Goal: Information Seeking & Learning: Check status

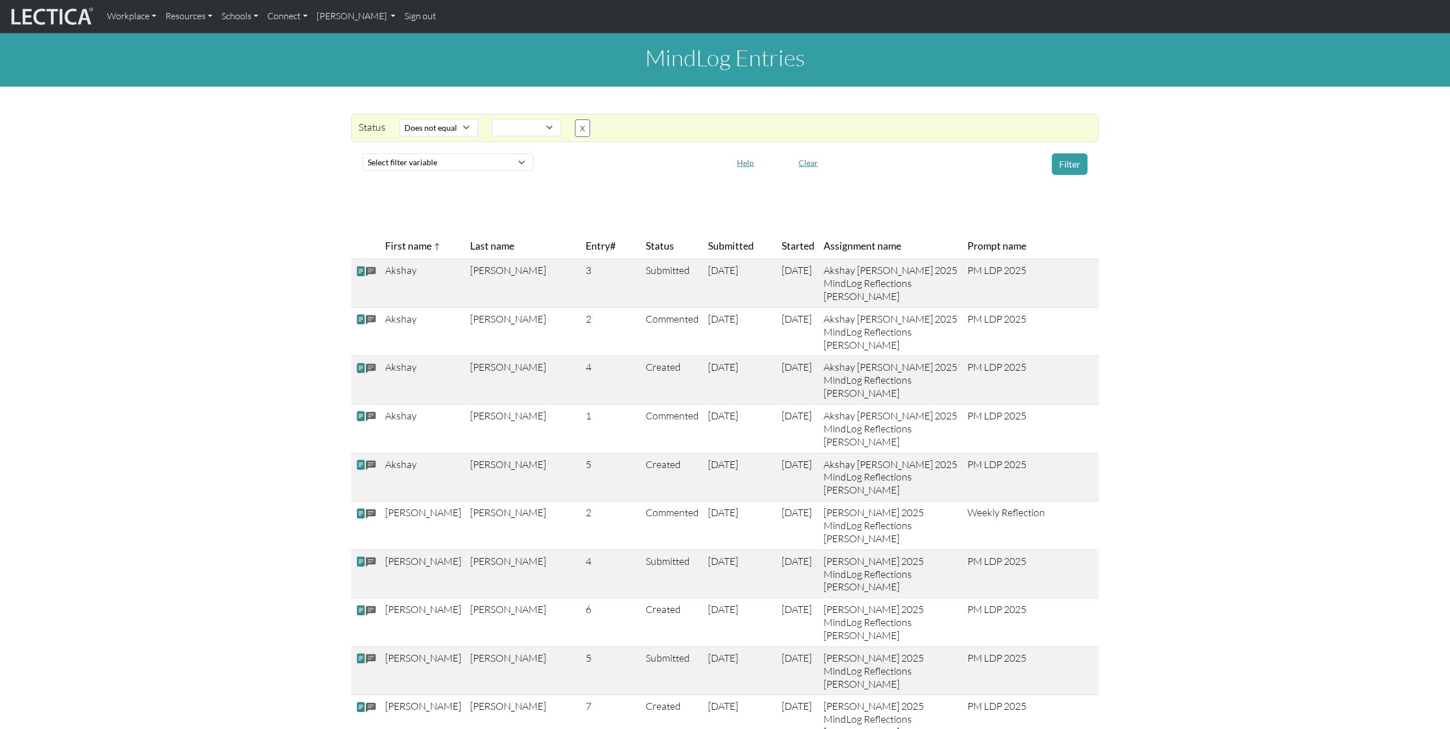
select select "not_iexact"
select select
